Goal: Task Accomplishment & Management: Manage account settings

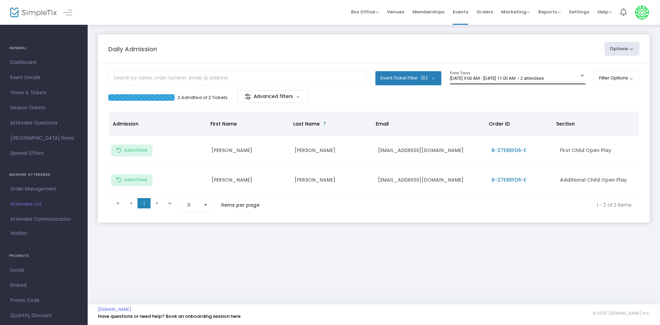
click at [544, 79] on span "[DATE] 9:00 AM - [DATE] 11:00 AM • 2 attendees" at bounding box center [497, 78] width 94 height 5
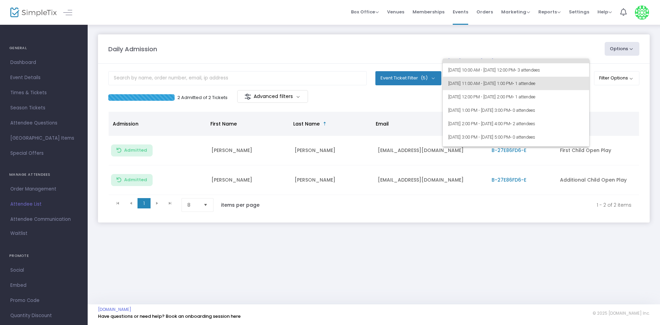
scroll to position [20, 0]
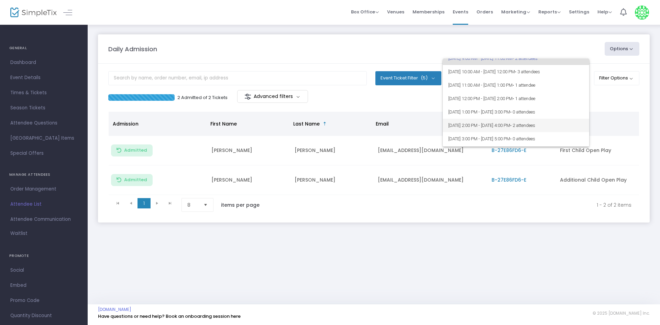
click at [566, 119] on span "[DATE] 2:00 PM - [DATE] 4:00 PM • 2 attendees" at bounding box center [515, 125] width 135 height 13
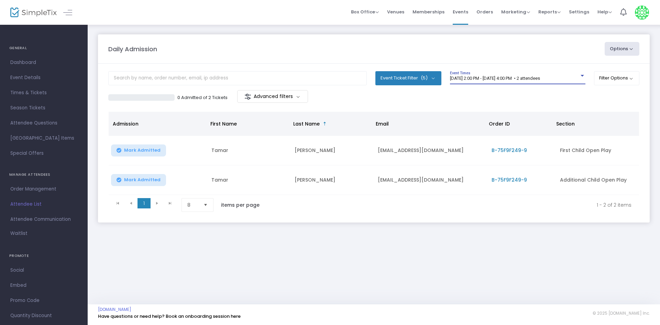
click at [540, 76] on span "[DATE] 2:00 PM - [DATE] 4:00 PM • 2 attendees" at bounding box center [495, 78] width 90 height 5
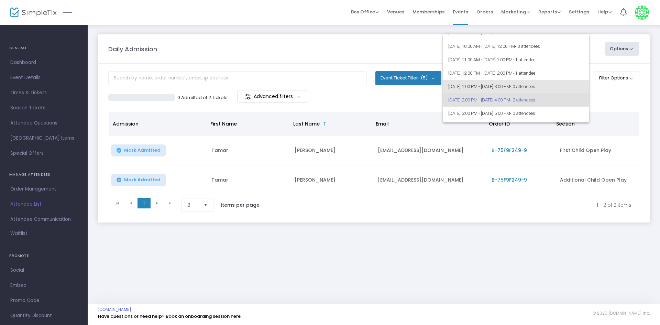
scroll to position [21, 0]
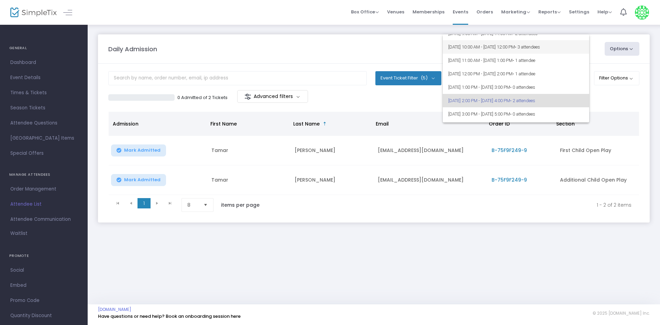
click at [519, 47] on span "[DATE] 10:00 AM - [DATE] 12:00 PM • 3 attendees" at bounding box center [515, 46] width 135 height 13
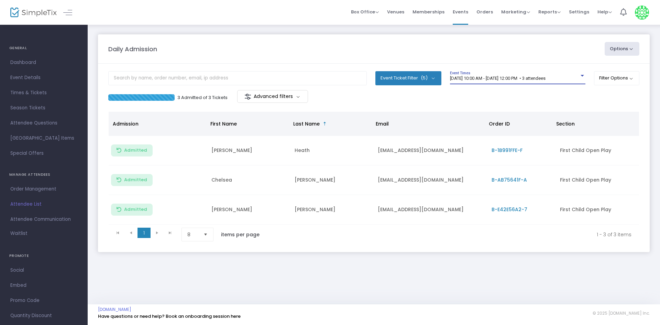
click at [531, 79] on span "[DATE] 10:00 AM - [DATE] 12:00 PM • 3 attendees" at bounding box center [498, 78] width 96 height 5
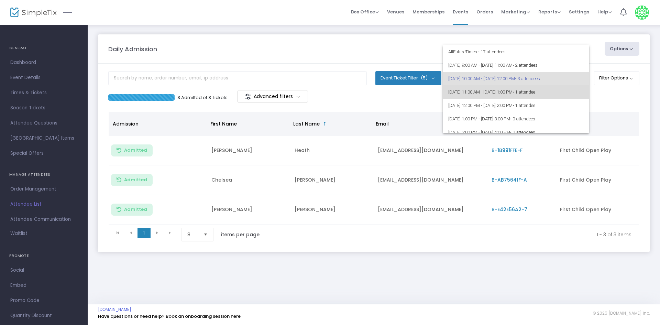
click at [541, 89] on span "[DATE] 11:00 AM - [DATE] 1:00 PM • 1 attendee" at bounding box center [515, 91] width 135 height 13
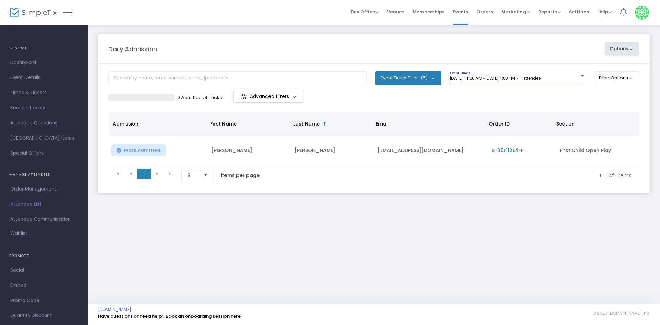
click at [450, 64] on m-panel-content "Event Ticket Filter (5) Select All First Child Open Play Additional Child Open …" at bounding box center [374, 128] width 552 height 129
click at [510, 62] on m-panel-header "Daily Admission Options Import Attendees Export List Print Name Tags Export to …" at bounding box center [374, 48] width 552 height 29
click at [541, 76] on span "[DATE] 11:00 AM - [DATE] 1:00 PM • 1 attendee" at bounding box center [495, 78] width 91 height 5
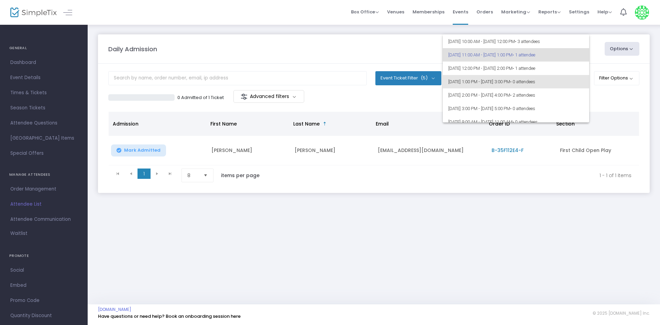
scroll to position [28, 0]
click at [465, 240] on div at bounding box center [330, 162] width 660 height 325
